Goal: Find specific page/section: Find specific page/section

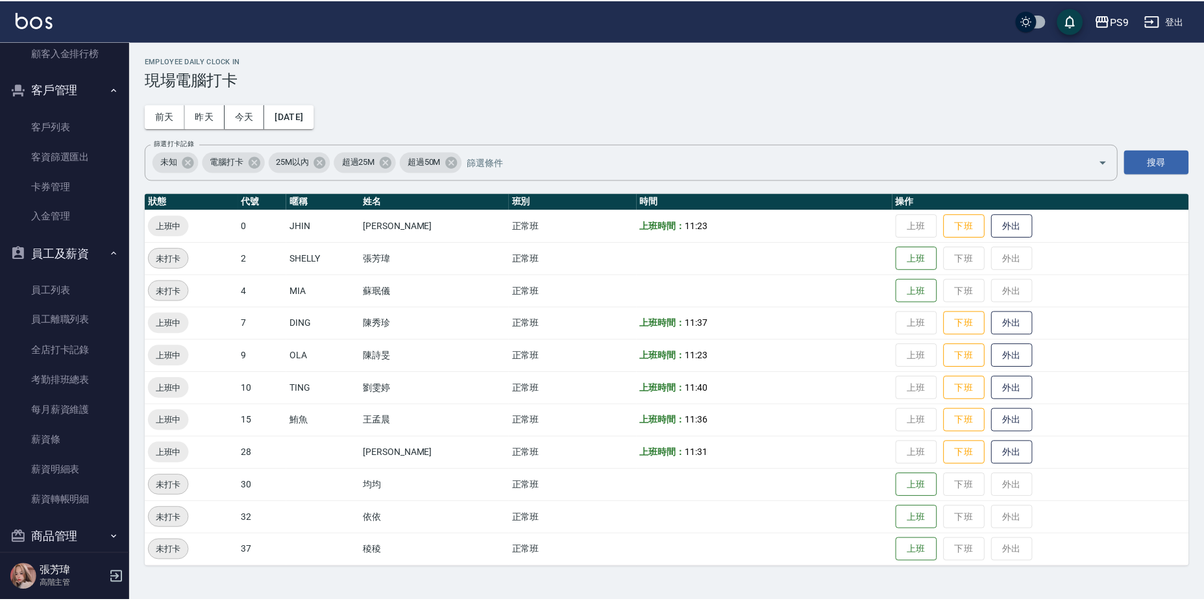
scroll to position [1540, 0]
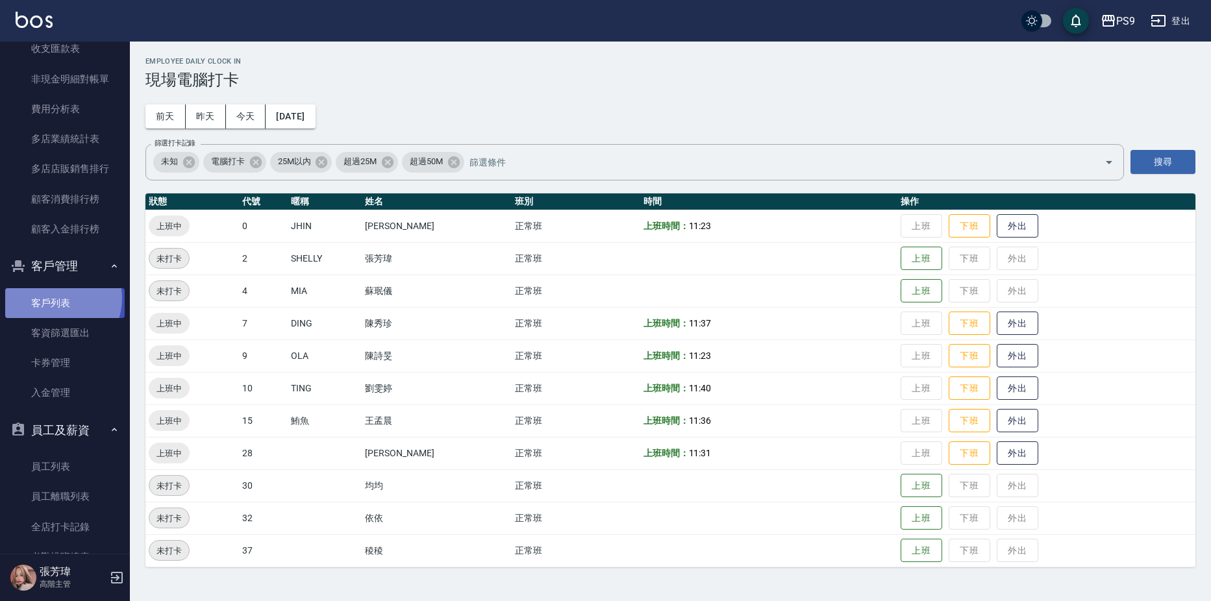
click at [55, 297] on link "客戶列表" at bounding box center [64, 303] width 119 height 30
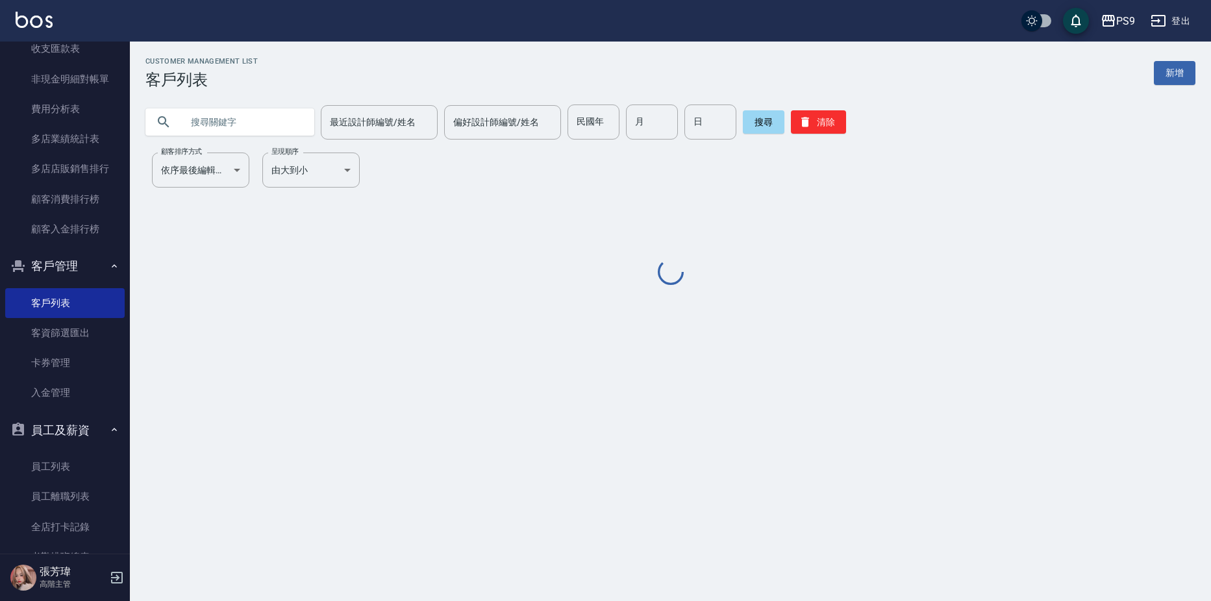
drag, startPoint x: 242, startPoint y: 110, endPoint x: 242, endPoint y: 123, distance: 12.3
click at [242, 123] on input "text" at bounding box center [243, 122] width 122 height 35
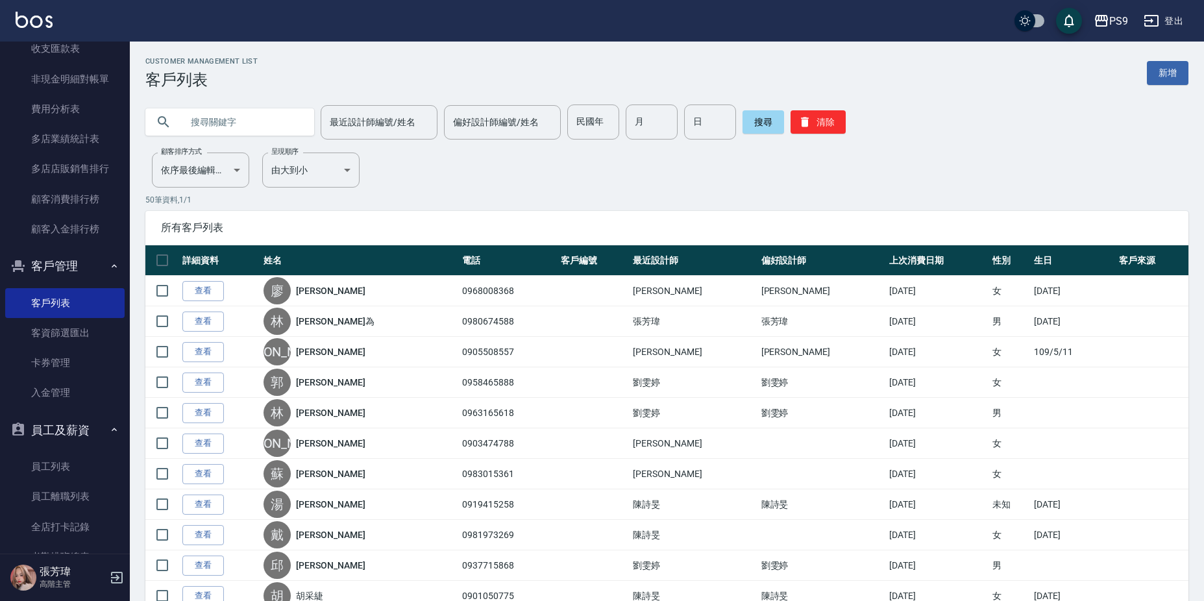
click at [242, 123] on input "text" at bounding box center [243, 122] width 122 height 35
type input "廖"
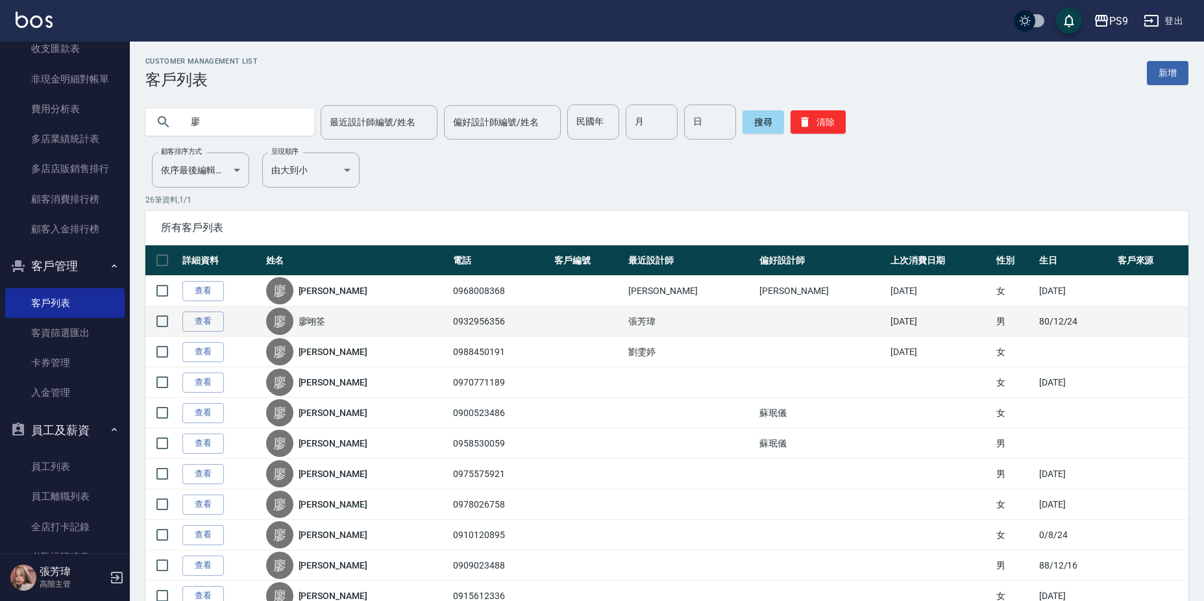
click at [324, 321] on link "廖翊筌" at bounding box center [312, 321] width 27 height 13
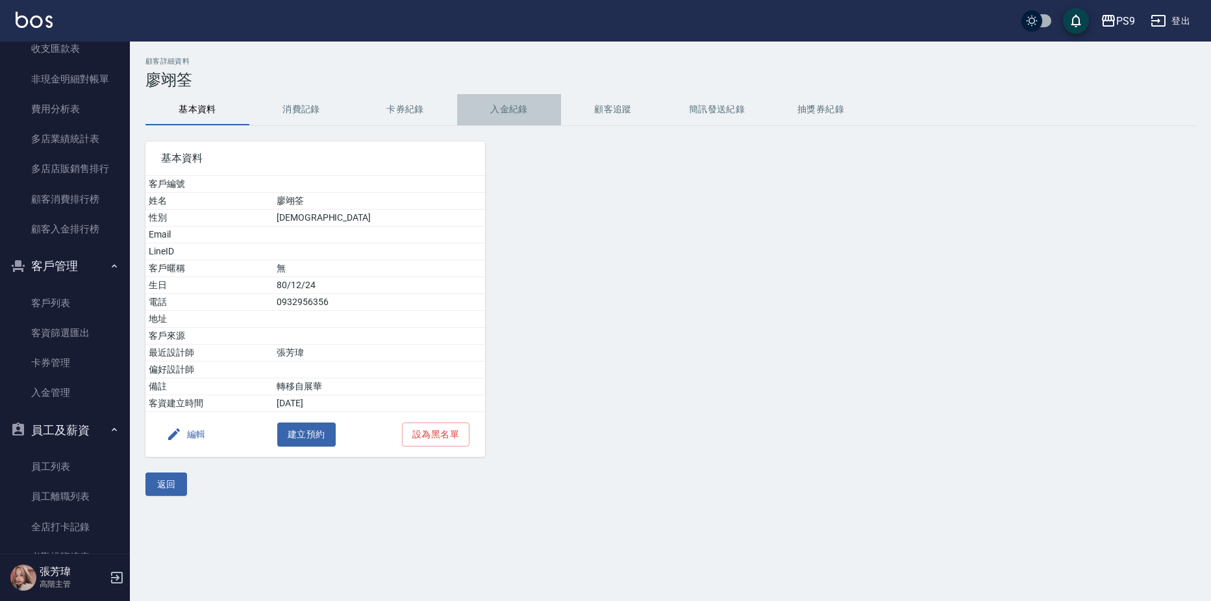
click at [506, 114] on button "入金紀錄" at bounding box center [509, 109] width 104 height 31
